Goal: Task Accomplishment & Management: Complete application form

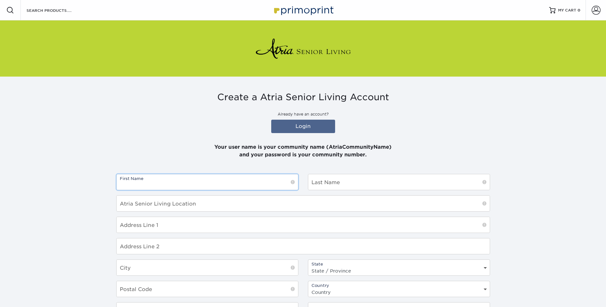
click at [186, 184] on input "text" at bounding box center [207, 182] width 181 height 16
click at [175, 183] on input "text" at bounding box center [207, 182] width 181 height 16
type input "Aleitha"
click at [317, 183] on input "text" at bounding box center [398, 182] width 181 height 16
type input "[PERSON_NAME]"
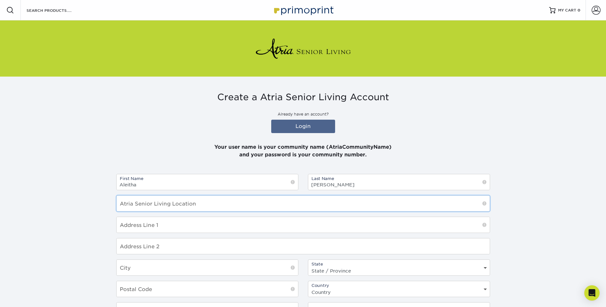
click at [149, 209] on input "text" at bounding box center [303, 204] width 373 height 16
click at [147, 210] on input "10261" at bounding box center [303, 204] width 373 height 16
type input "10261"
click at [149, 227] on input "text" at bounding box center [303, 225] width 373 height 16
type input "[STREET_ADDRESS]"
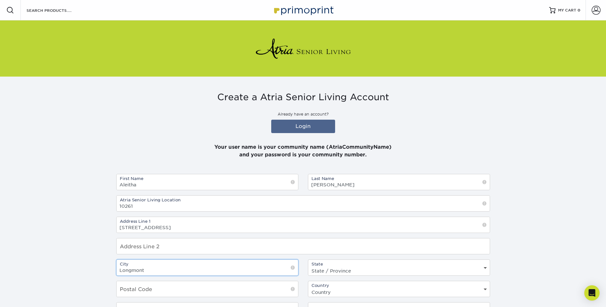
type input "Longmont"
click at [484, 269] on select "State / Province Alabama Alaska Arizona Arkansas California Colorado Connecticu…" at bounding box center [398, 270] width 181 height 9
select select "CO"
click at [308, 266] on select "State / Province Alabama Alaska Arizona Arkansas California Colorado Connecticu…" at bounding box center [398, 270] width 181 height 9
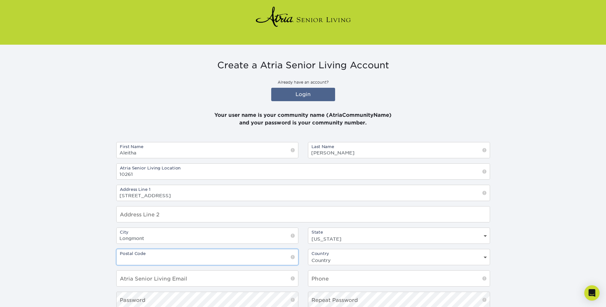
click at [143, 258] on input "text" at bounding box center [207, 257] width 181 height 16
type input "80503"
click at [486, 256] on select "Country United States Canada" at bounding box center [398, 260] width 181 height 9
select select "US"
click at [308, 256] on select "Country United States Canada" at bounding box center [398, 260] width 181 height 9
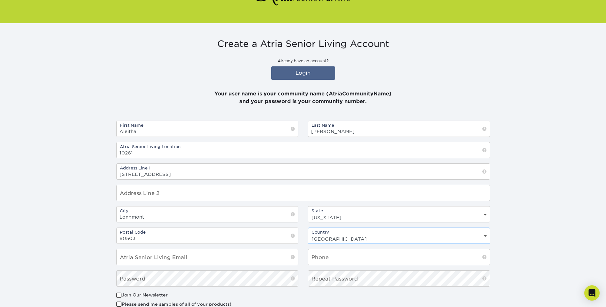
scroll to position [96, 0]
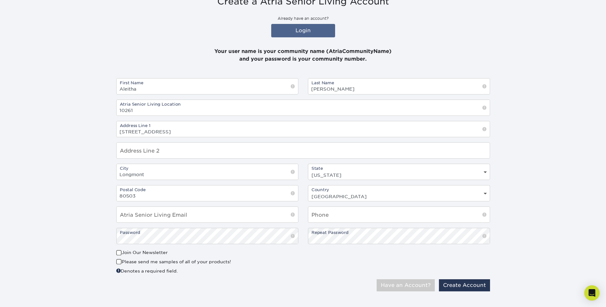
drag, startPoint x: 320, startPoint y: 291, endPoint x: 322, endPoint y: 295, distance: 4.3
click at [322, 295] on div "Only Atria Senior Living email addresses are accepted! Have an Account? Create …" at bounding box center [302, 287] width 383 height 17
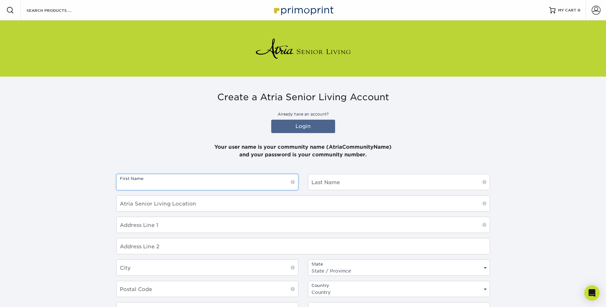
click at [153, 183] on input "text" at bounding box center [207, 182] width 181 height 16
type input "Aleitha"
type input "[PERSON_NAME]"
type input "10261"
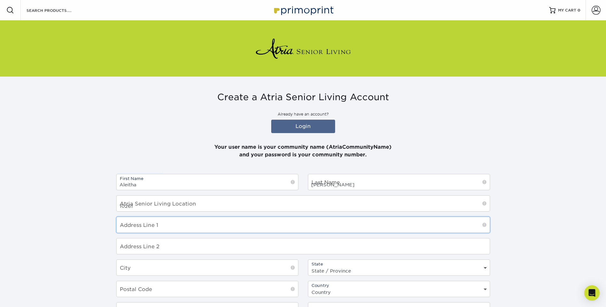
type input "[STREET_ADDRESS]"
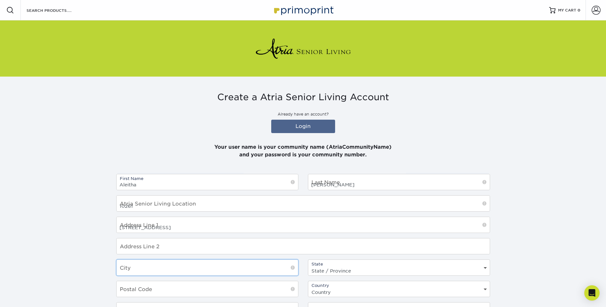
type input "Longmont"
select select "CO"
type input "80503"
select select "US"
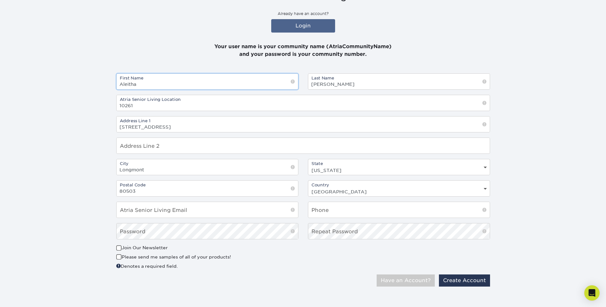
scroll to position [103, 0]
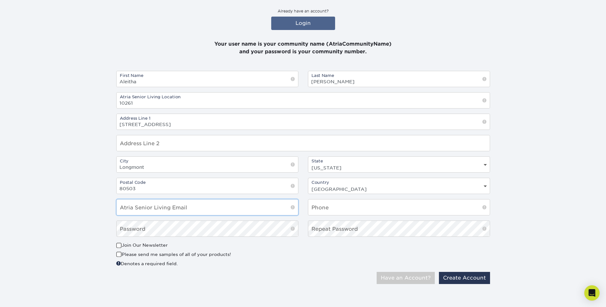
click at [141, 208] on input "email" at bounding box center [207, 208] width 181 height 16
type input "aleitha.pickett@atriaseniorliving.com"
click at [321, 207] on input "text" at bounding box center [398, 208] width 181 height 16
type input "[PHONE_NUMBER]"
click at [236, 276] on div "Only Atria Senior Living email addresses are accepted! Have an Account? Create …" at bounding box center [302, 280] width 383 height 17
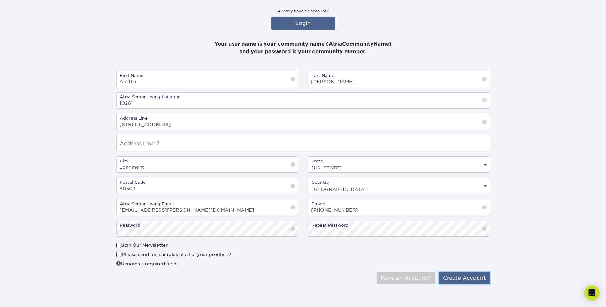
click at [459, 280] on button "Create Account" at bounding box center [464, 278] width 51 height 12
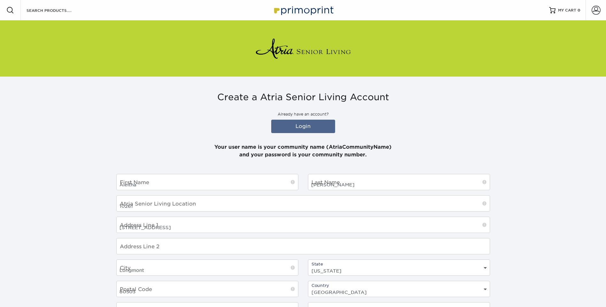
select select "CO"
select select "US"
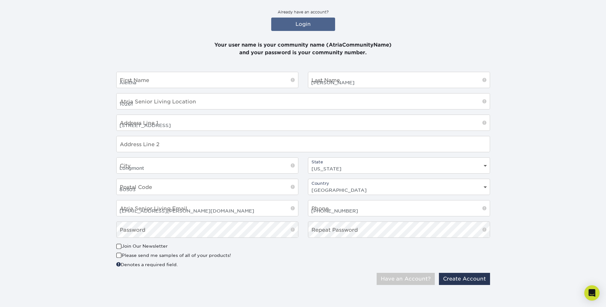
scroll to position [103, 0]
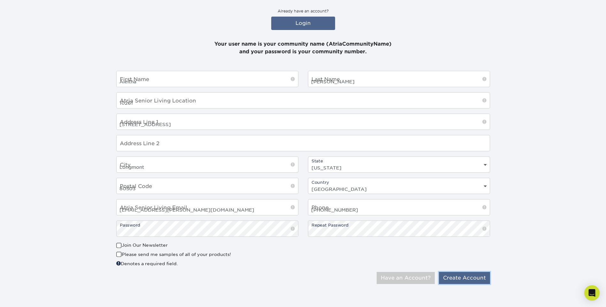
click at [462, 279] on button "Create Account" at bounding box center [464, 278] width 51 height 12
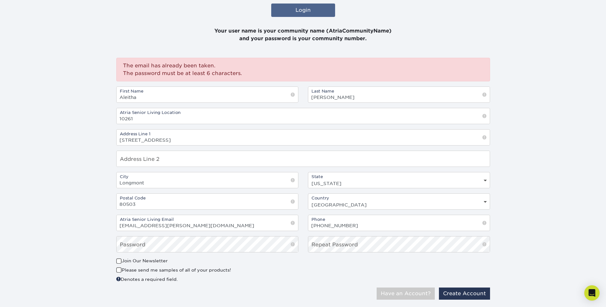
scroll to position [128, 0]
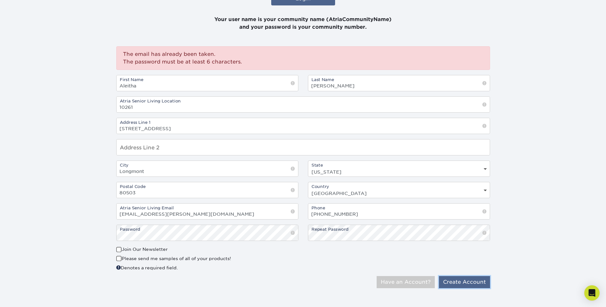
click at [461, 283] on button "Create Account" at bounding box center [464, 282] width 51 height 12
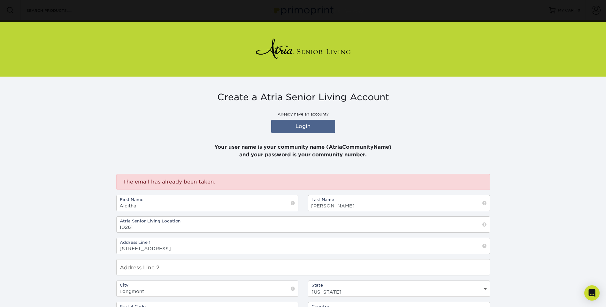
scroll to position [124, 0]
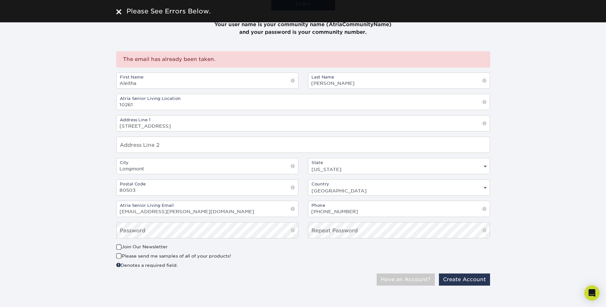
scroll to position [124, 0]
click at [314, 280] on div "Only Atria Senior Living email addresses are accepted! Have an Account? Create …" at bounding box center [399, 278] width 182 height 12
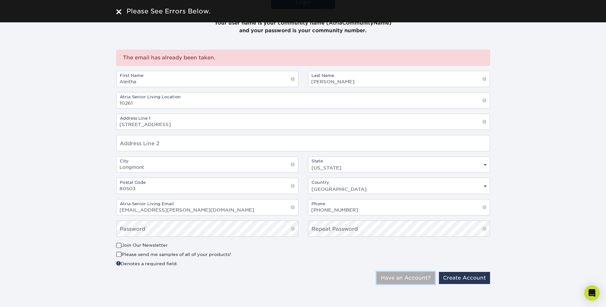
click at [398, 276] on button "Have an Account?" at bounding box center [406, 278] width 58 height 12
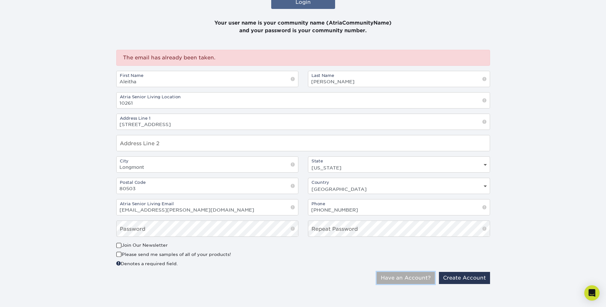
click at [403, 278] on button "Have an Account?" at bounding box center [406, 278] width 58 height 12
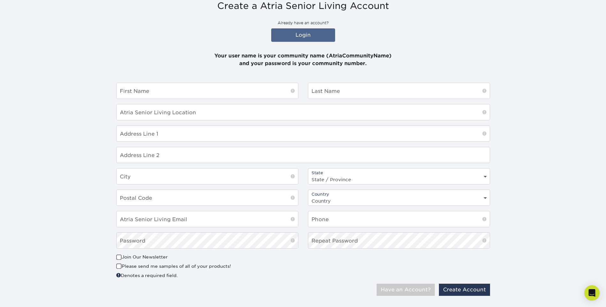
scroll to position [103, 0]
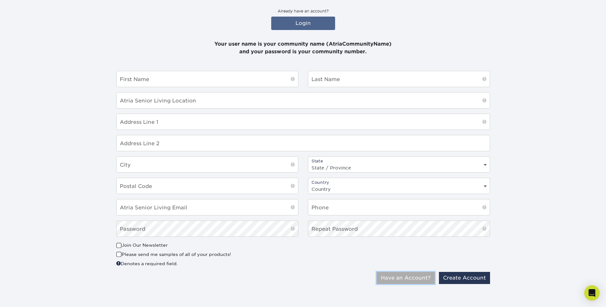
click at [398, 277] on button "Have an Account?" at bounding box center [406, 278] width 58 height 12
click at [404, 276] on button "Have an Account?" at bounding box center [406, 278] width 58 height 12
click at [406, 277] on button "Have an Account?" at bounding box center [406, 278] width 58 height 12
click at [308, 21] on link "Login" at bounding box center [303, 23] width 64 height 13
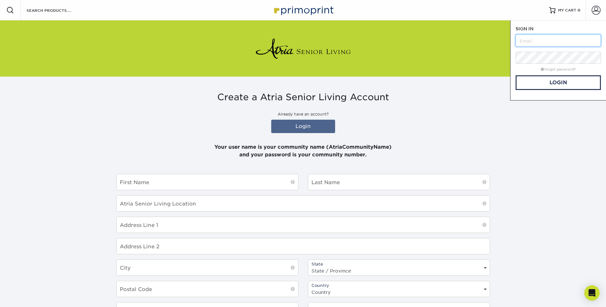
click at [531, 40] on input "text" at bounding box center [557, 40] width 85 height 12
type input "aleitha.pickett@atriaseniorliving.com"
click at [554, 70] on link "forgot password?" at bounding box center [558, 69] width 35 height 4
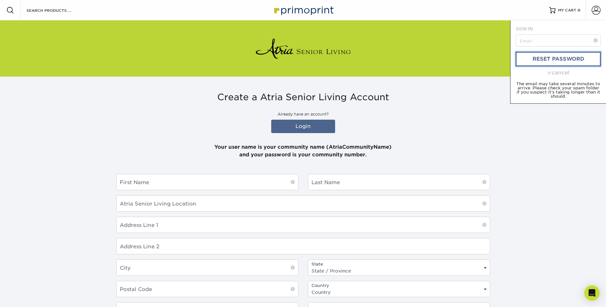
click at [554, 59] on link "reset password" at bounding box center [557, 59] width 85 height 15
click at [531, 39] on input "text" at bounding box center [557, 40] width 85 height 12
type input "aleitha.pickett@atriaseniorliving.com"
click at [551, 59] on link "reset password" at bounding box center [557, 59] width 85 height 15
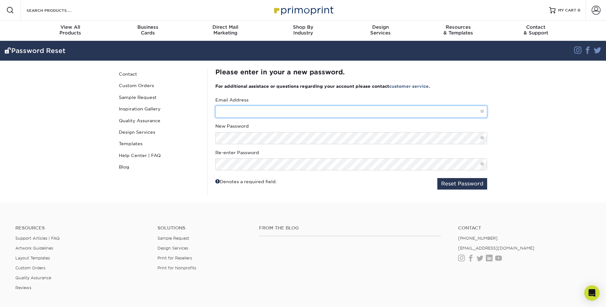
click at [232, 112] on input "text" at bounding box center [351, 112] width 272 height 12
type input "[EMAIL_ADDRESS][PERSON_NAME][DOMAIN_NAME]"
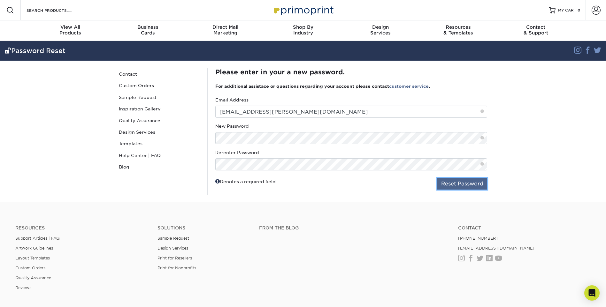
click at [461, 183] on button "Reset Password" at bounding box center [462, 183] width 50 height 11
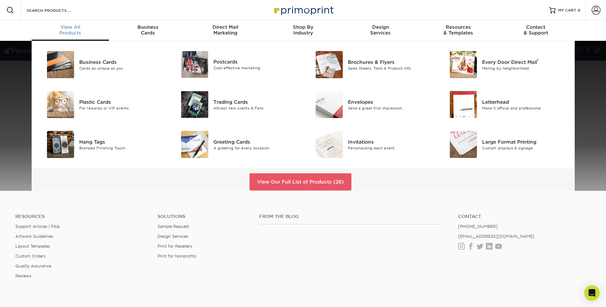
click at [75, 29] on span "View All" at bounding box center [71, 27] width 78 height 6
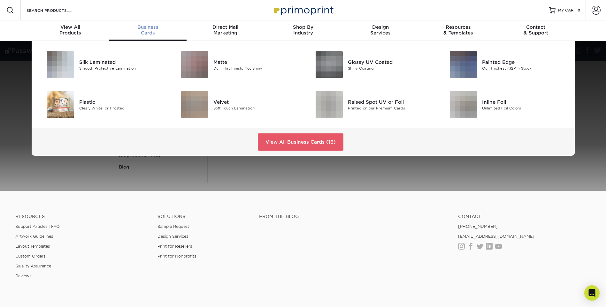
click at [148, 31] on div "Business Cards" at bounding box center [148, 29] width 78 height 11
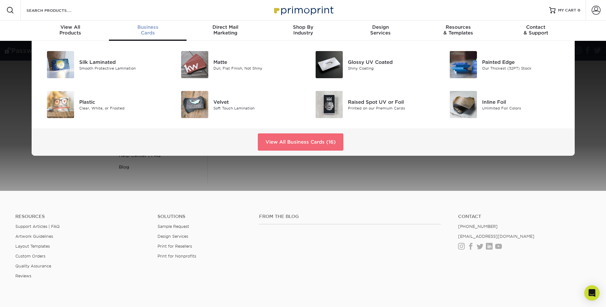
click at [285, 141] on link "View All Business Cards (16)" at bounding box center [301, 141] width 86 height 17
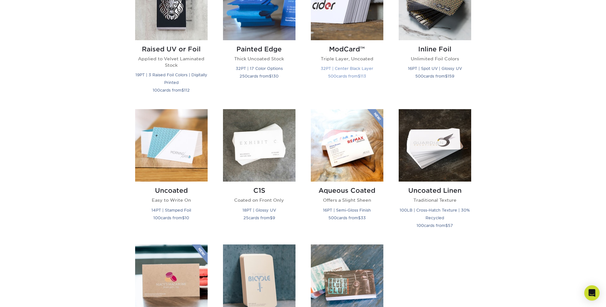
scroll to position [479, 0]
